Goal: Navigation & Orientation: Find specific page/section

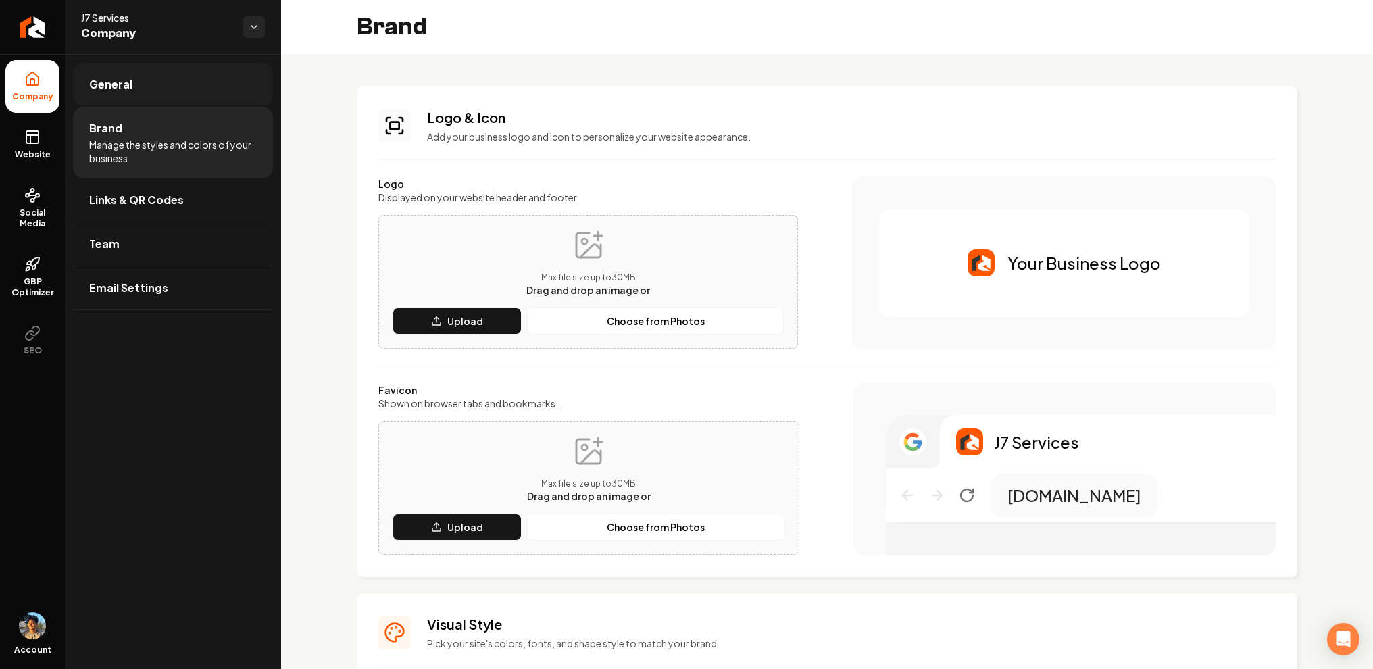
click at [136, 86] on link "General" at bounding box center [173, 84] width 200 height 43
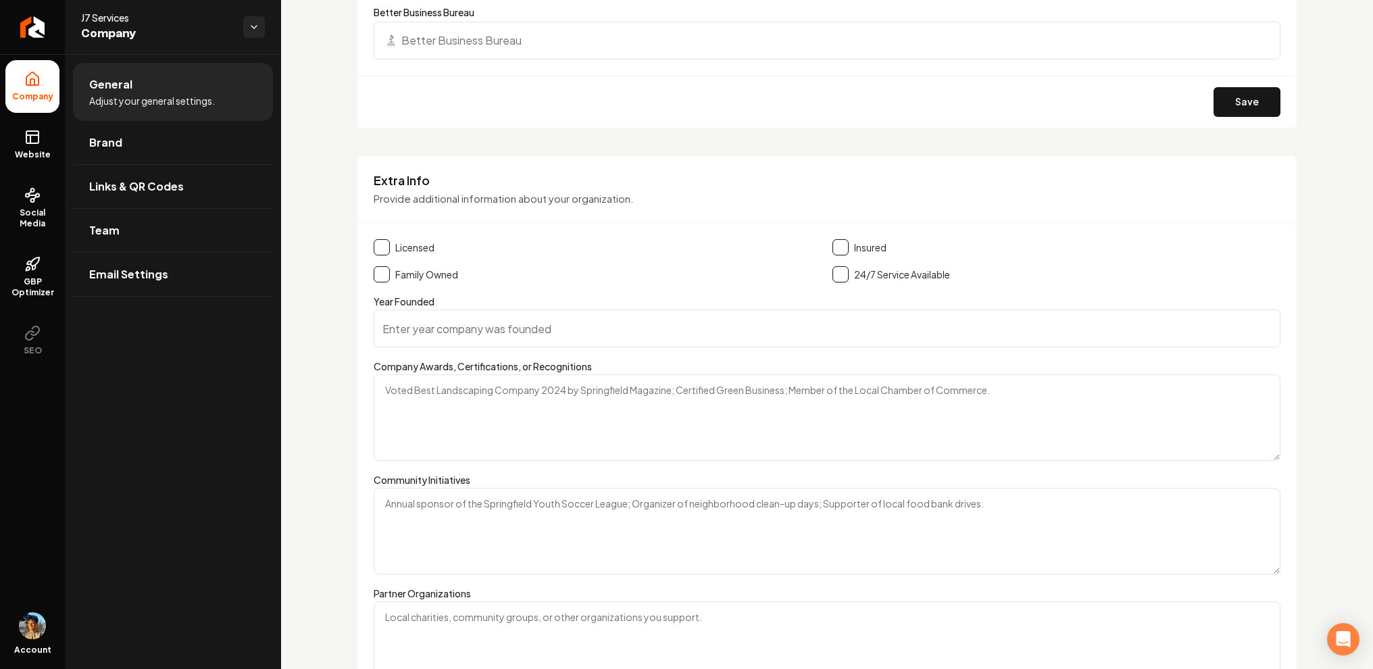
scroll to position [2140, 0]
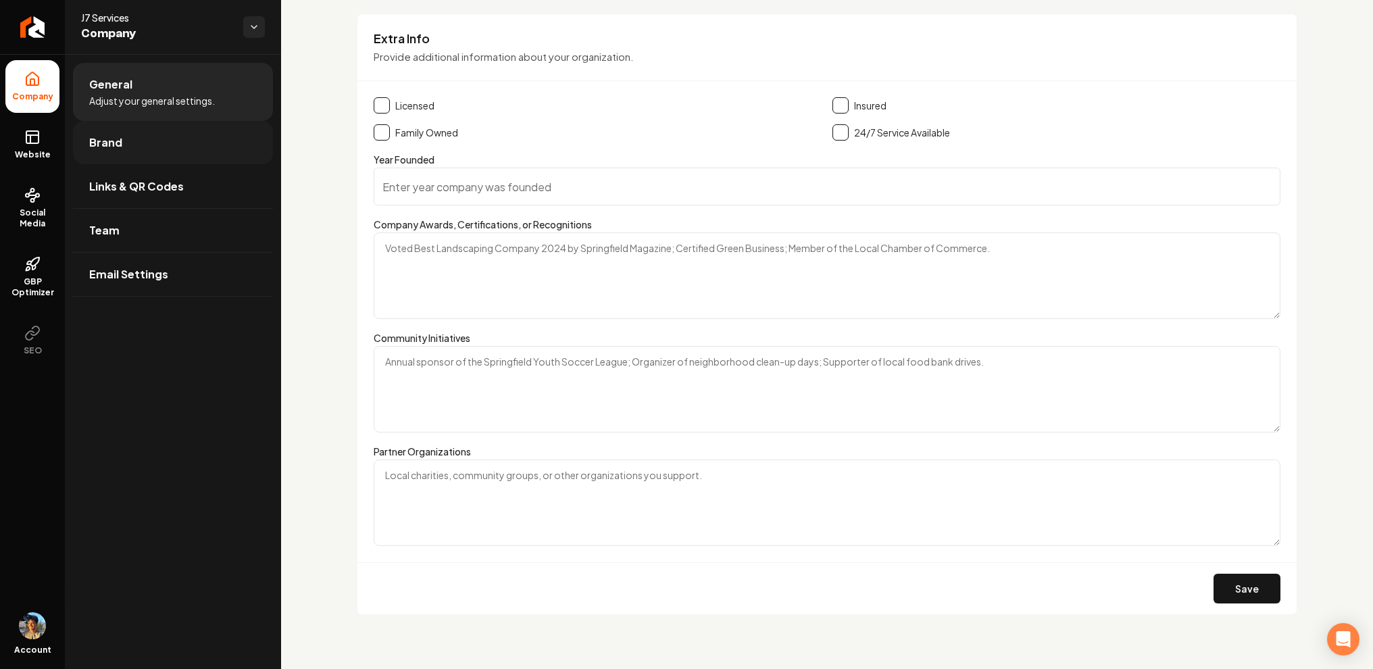
click at [134, 141] on link "Brand" at bounding box center [173, 142] width 200 height 43
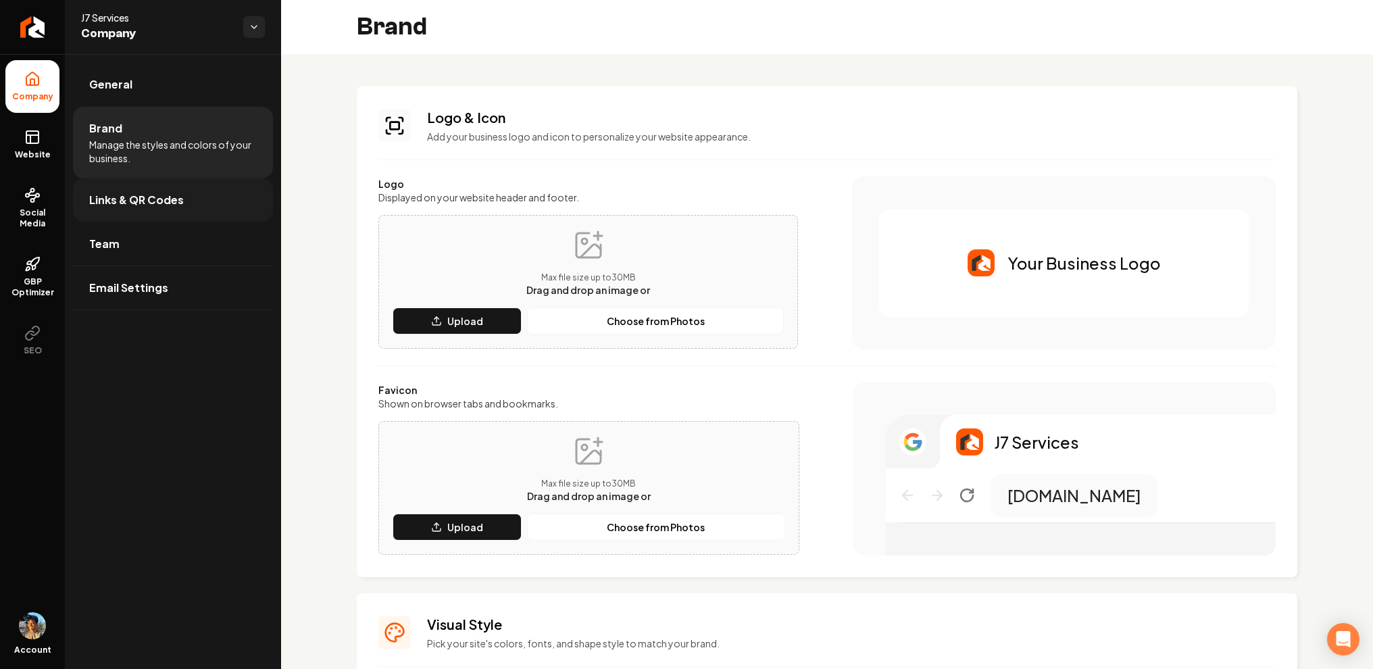
click at [108, 182] on link "Links & QR Codes" at bounding box center [173, 199] width 200 height 43
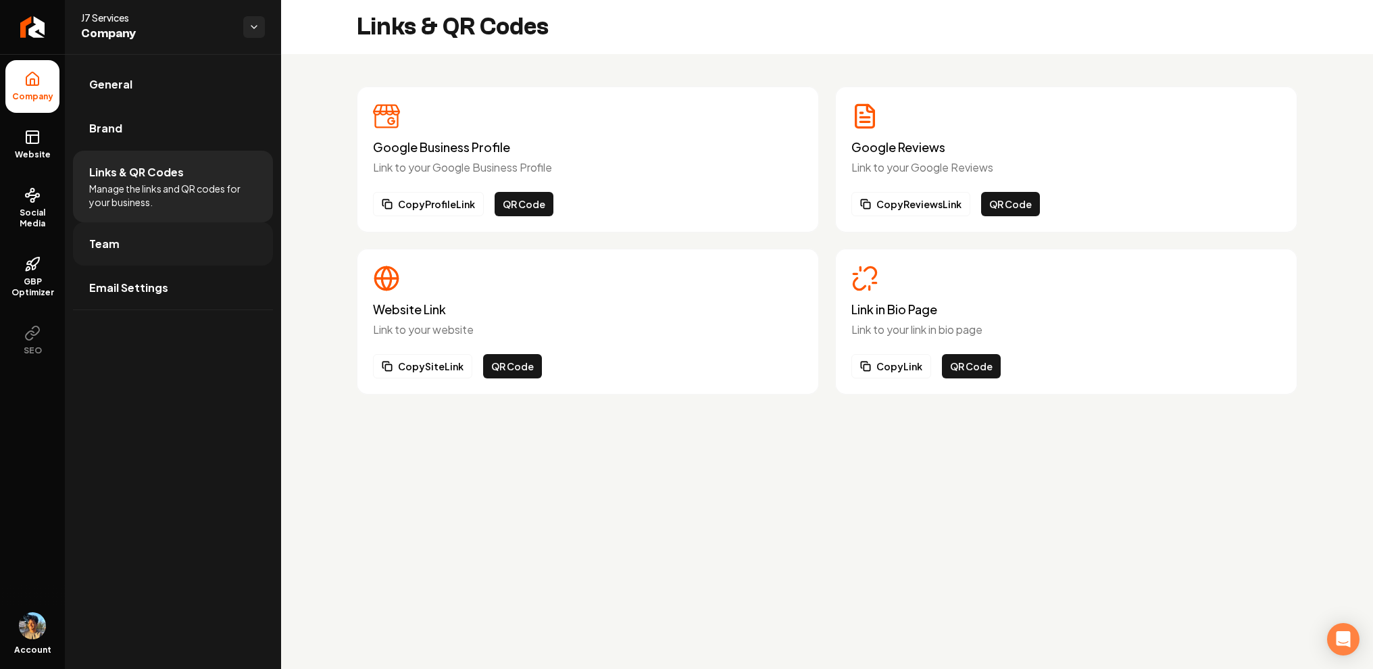
click at [135, 245] on link "Team" at bounding box center [173, 243] width 200 height 43
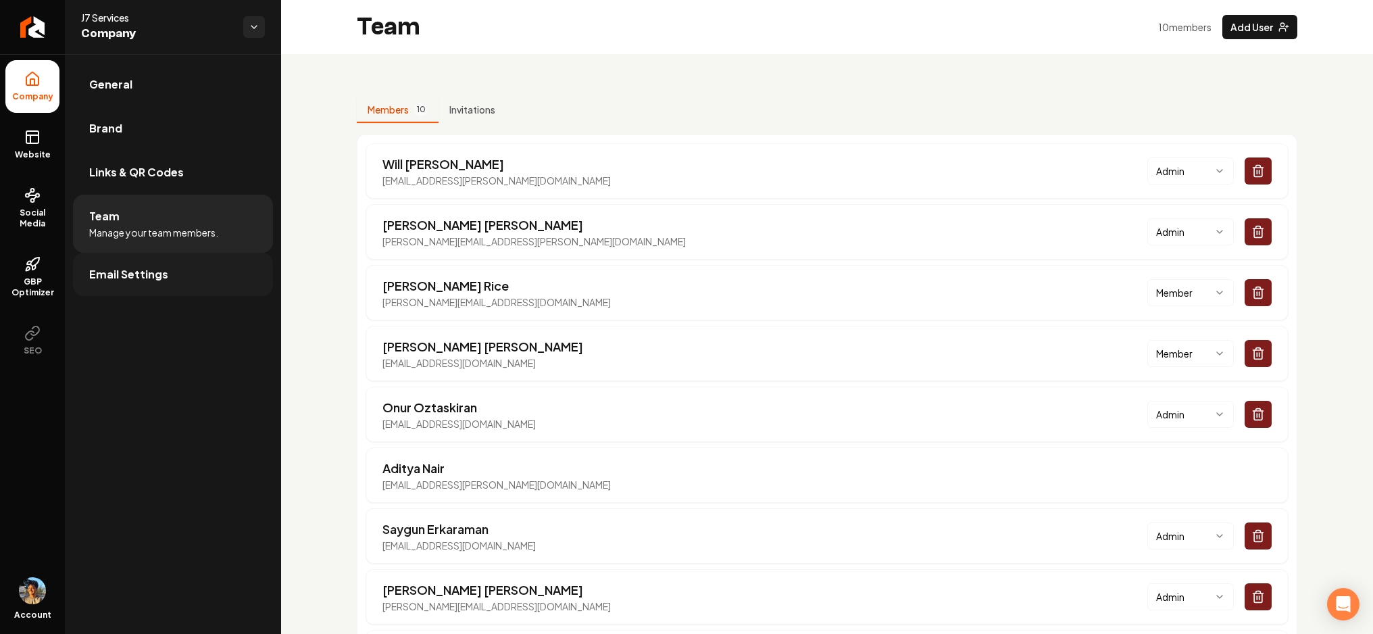
click at [133, 268] on span "Email Settings" at bounding box center [128, 274] width 79 height 16
